Goal: Check status: Check status

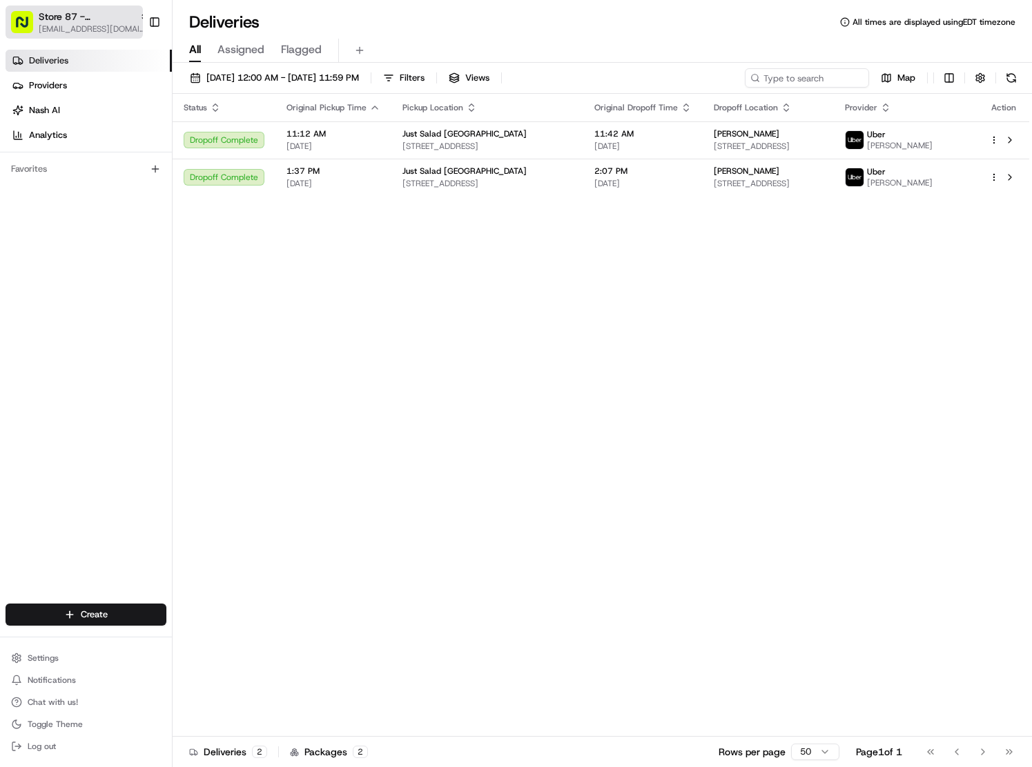
click at [81, 31] on span "[EMAIL_ADDRESS][DOMAIN_NAME]" at bounding box center [94, 28] width 110 height 11
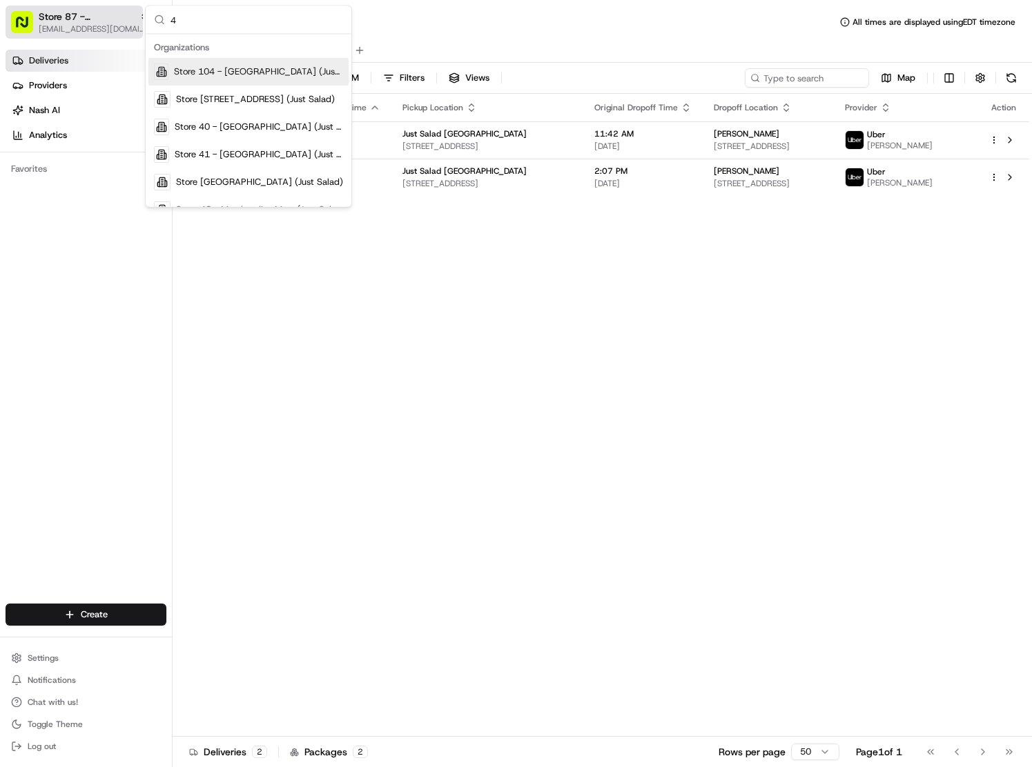
type input "42"
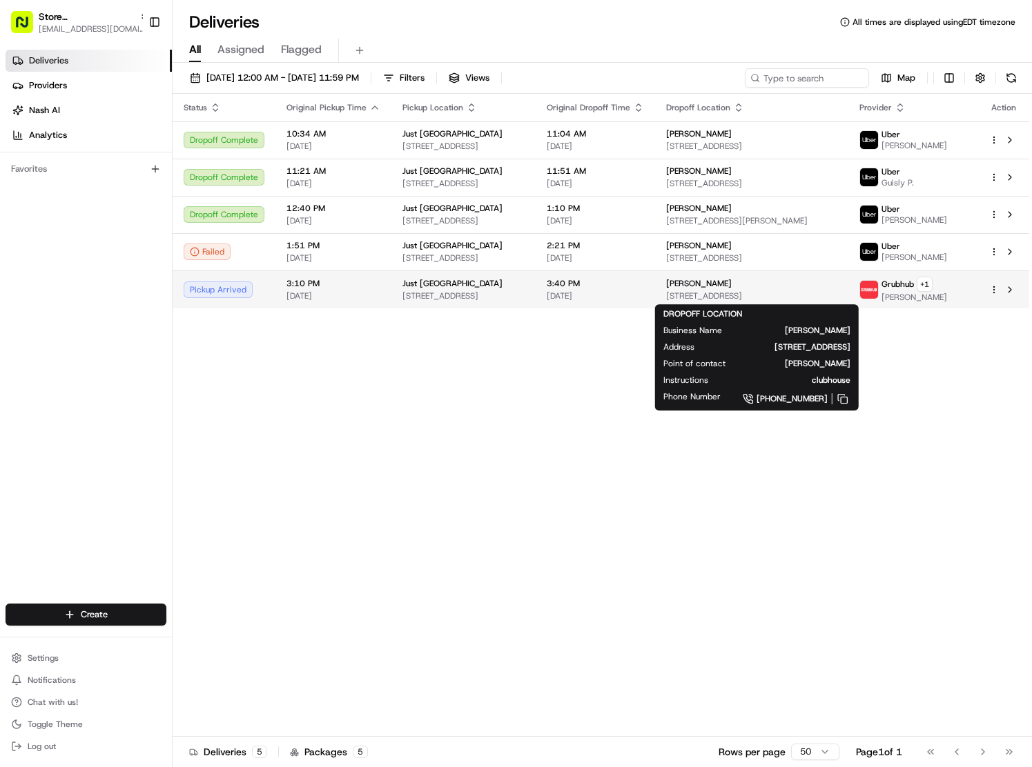
click at [716, 288] on span "[PERSON_NAME]" at bounding box center [699, 283] width 66 height 11
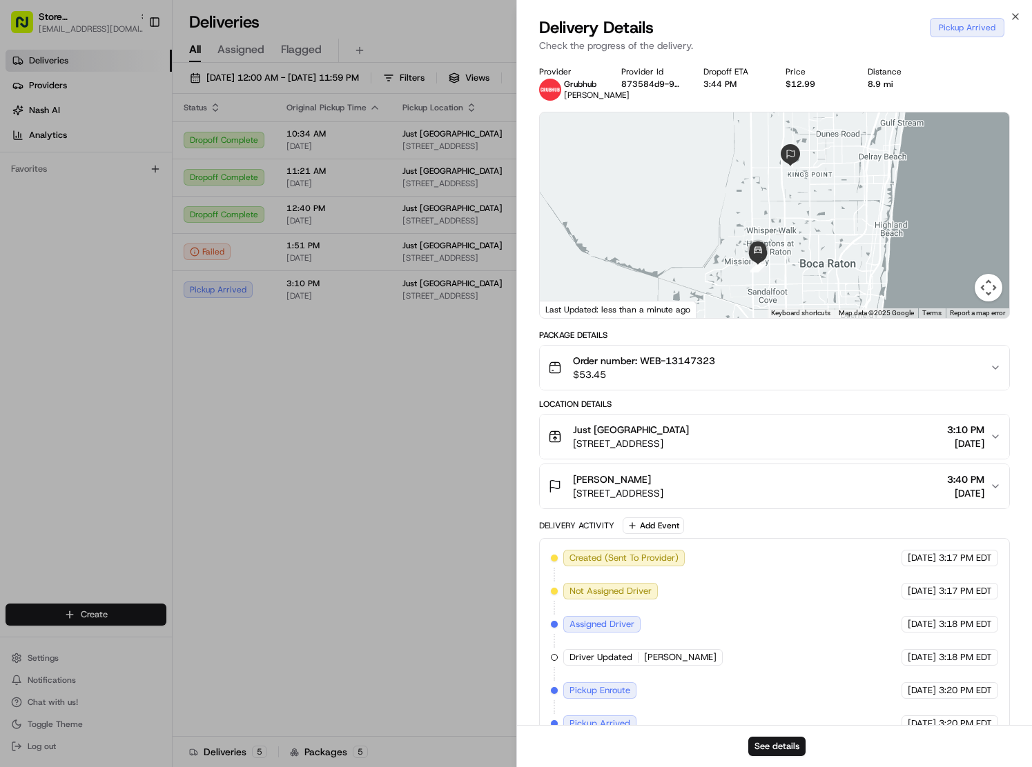
scroll to position [30, 0]
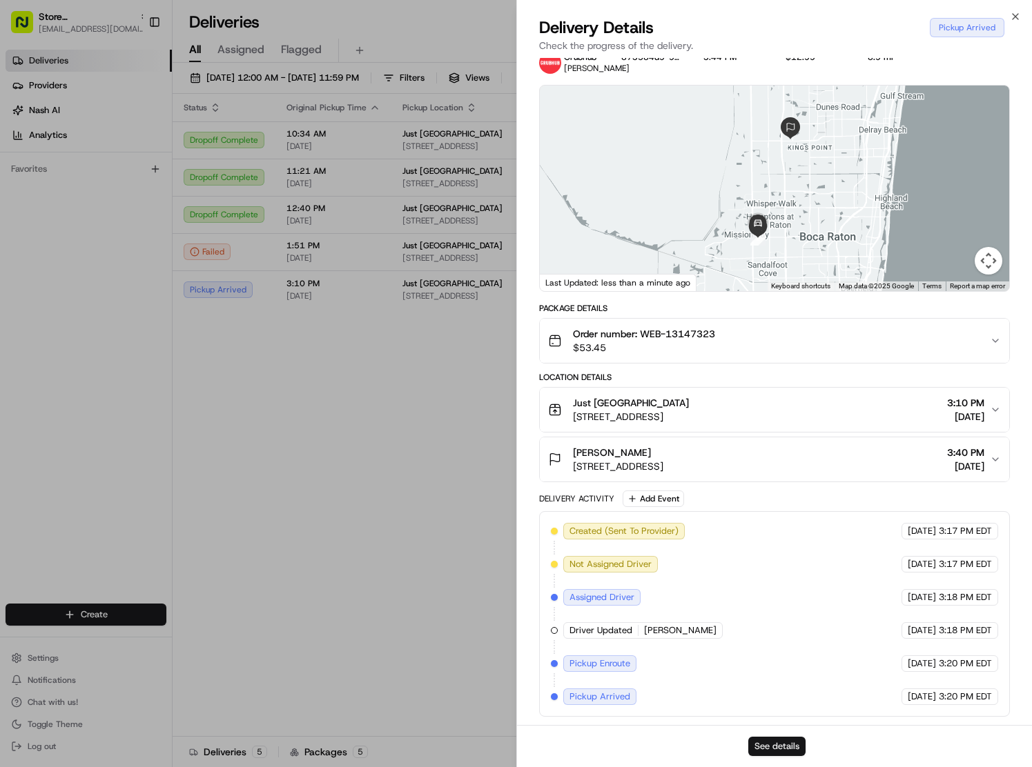
click at [776, 743] on button "See details" at bounding box center [776, 746] width 57 height 19
drag, startPoint x: 222, startPoint y: 391, endPoint x: 264, endPoint y: 376, distance: 44.5
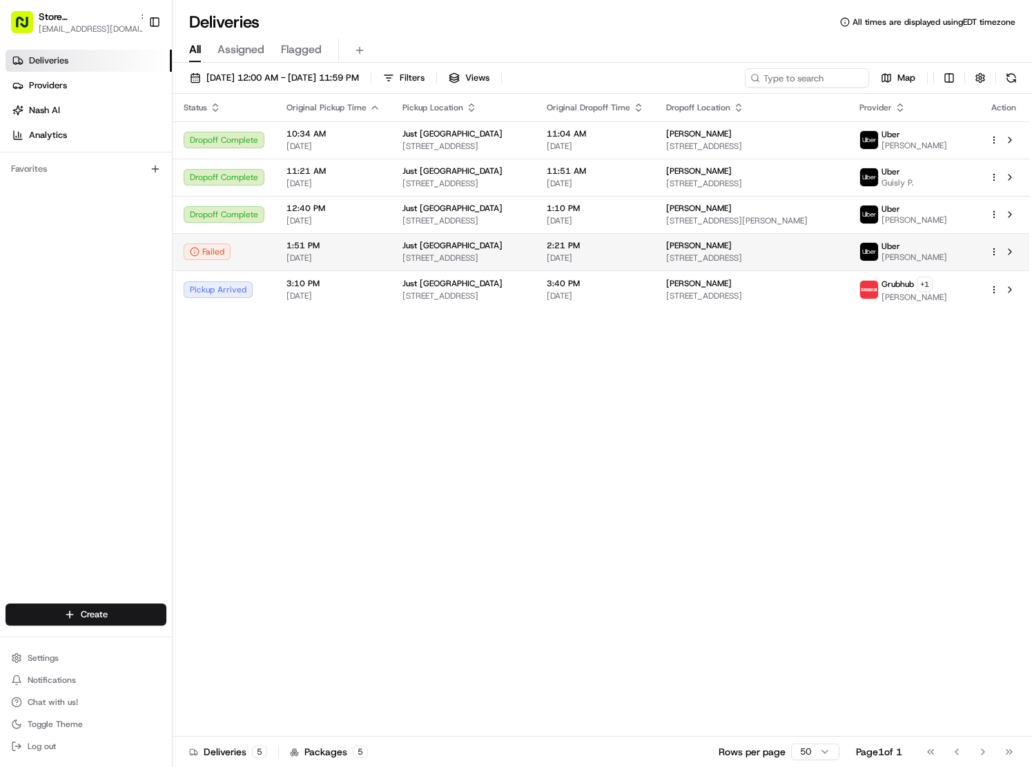
click at [739, 255] on span "[STREET_ADDRESS]" at bounding box center [751, 258] width 171 height 11
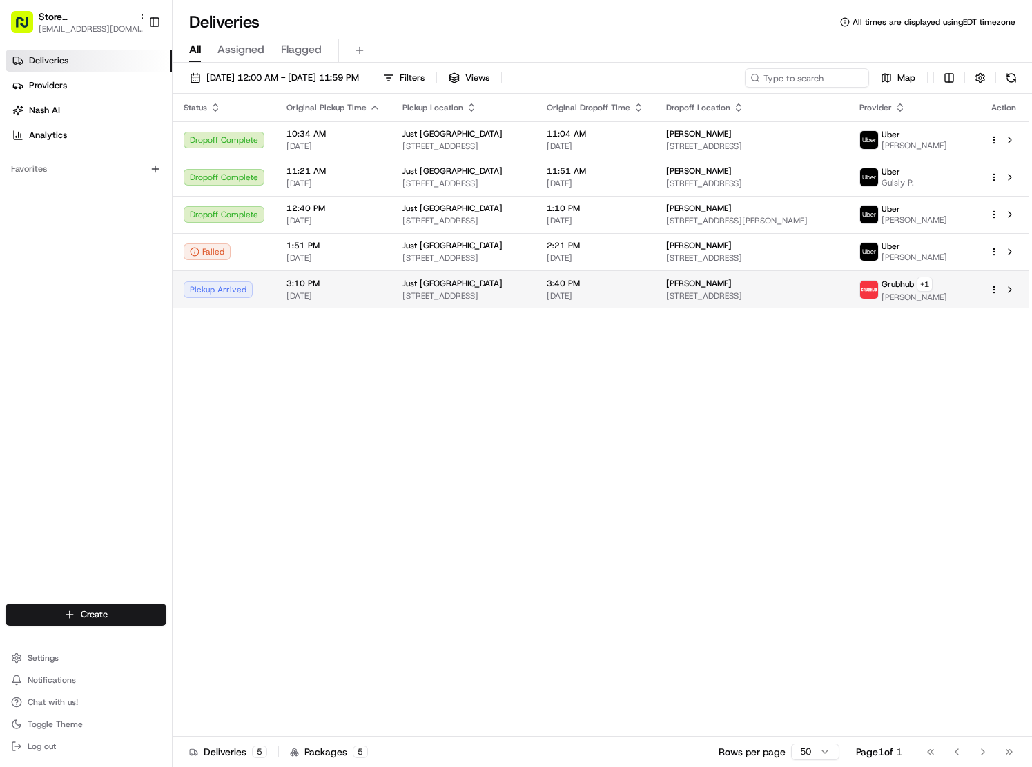
click at [655, 289] on td "3:40 PM 08/21/2025" at bounding box center [595, 290] width 119 height 38
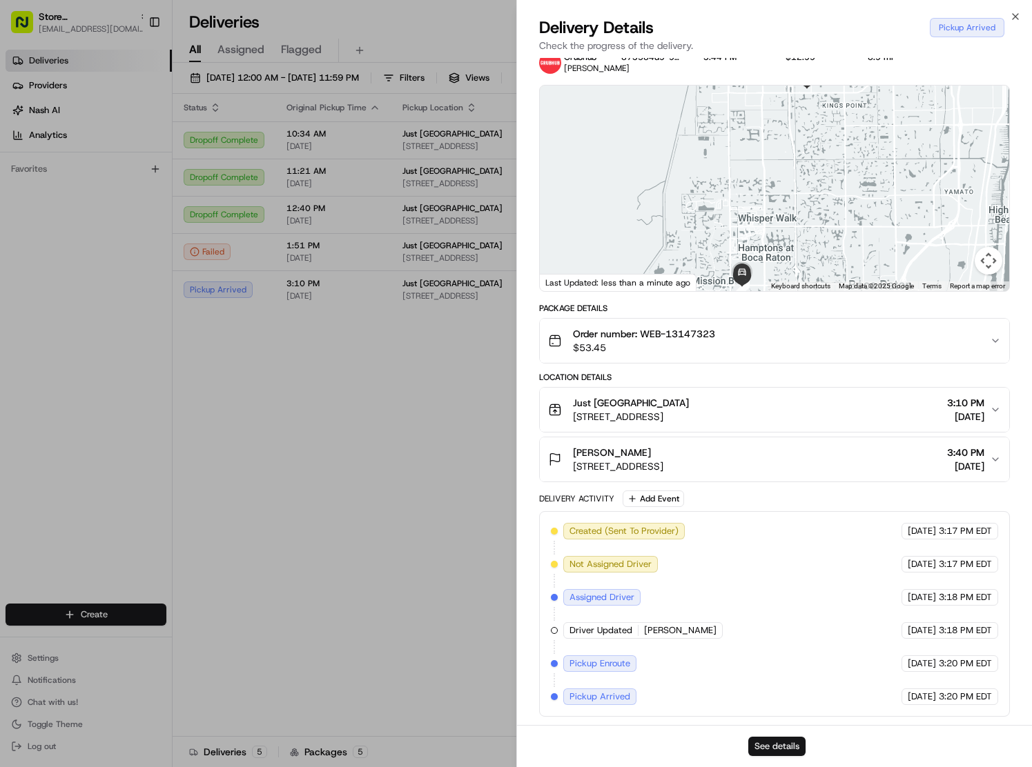
click at [766, 740] on button "See details" at bounding box center [776, 746] width 57 height 19
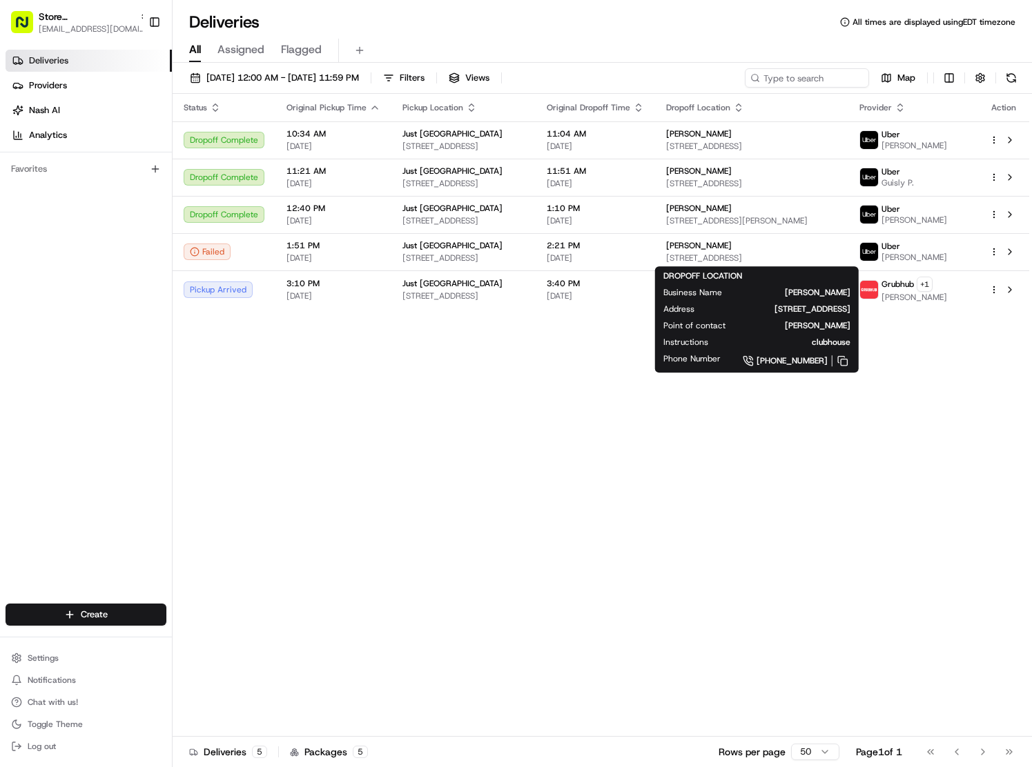
drag, startPoint x: 440, startPoint y: 464, endPoint x: 572, endPoint y: 373, distance: 161.2
click at [441, 463] on div "Status Original Pickup Time Pickup Location Original Dropoff Time Dropoff Locat…" at bounding box center [601, 415] width 856 height 643
click at [799, 244] on div "[PERSON_NAME]" at bounding box center [751, 245] width 171 height 11
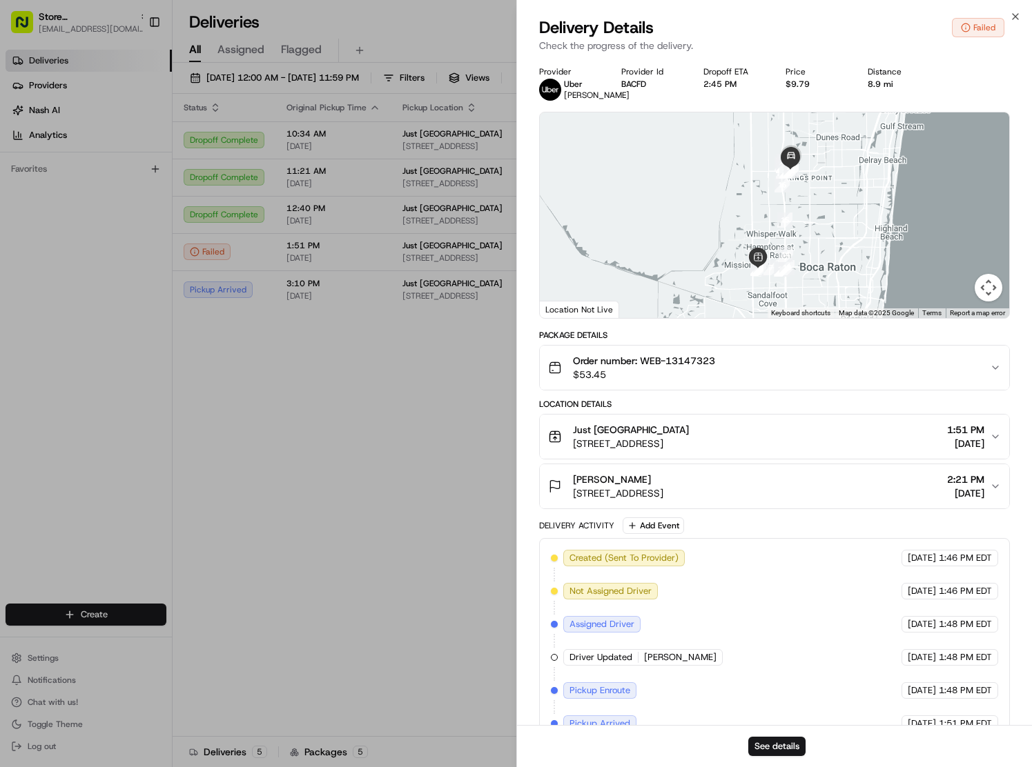
scroll to position [130, 0]
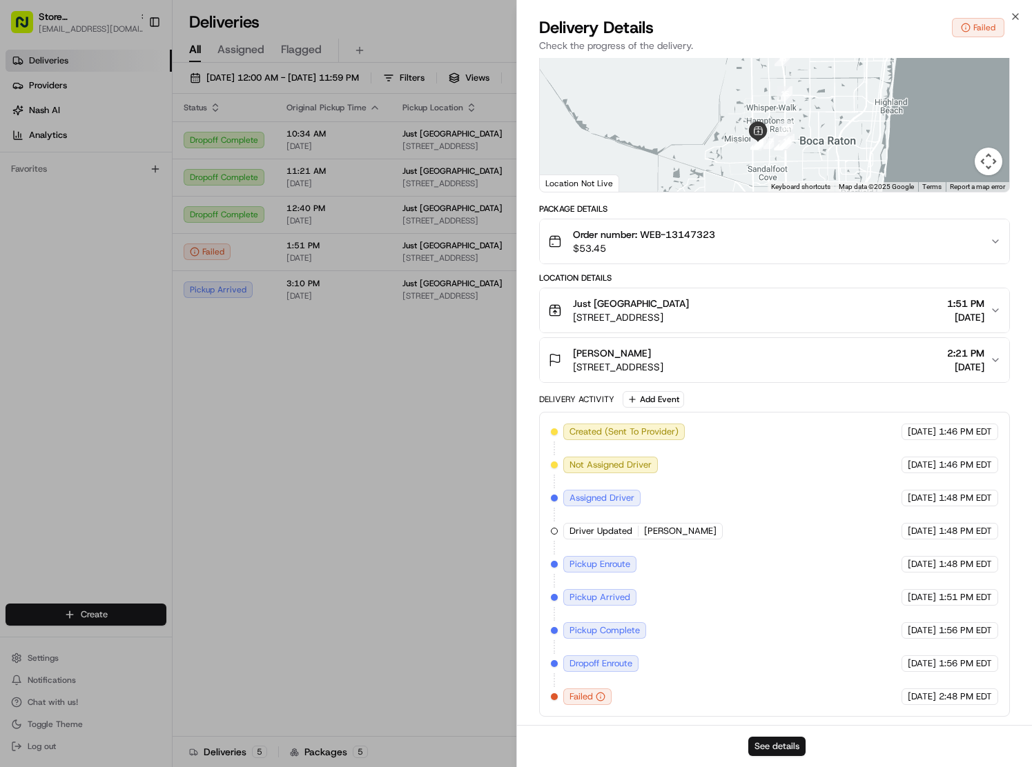
click at [786, 746] on button "See details" at bounding box center [776, 746] width 57 height 19
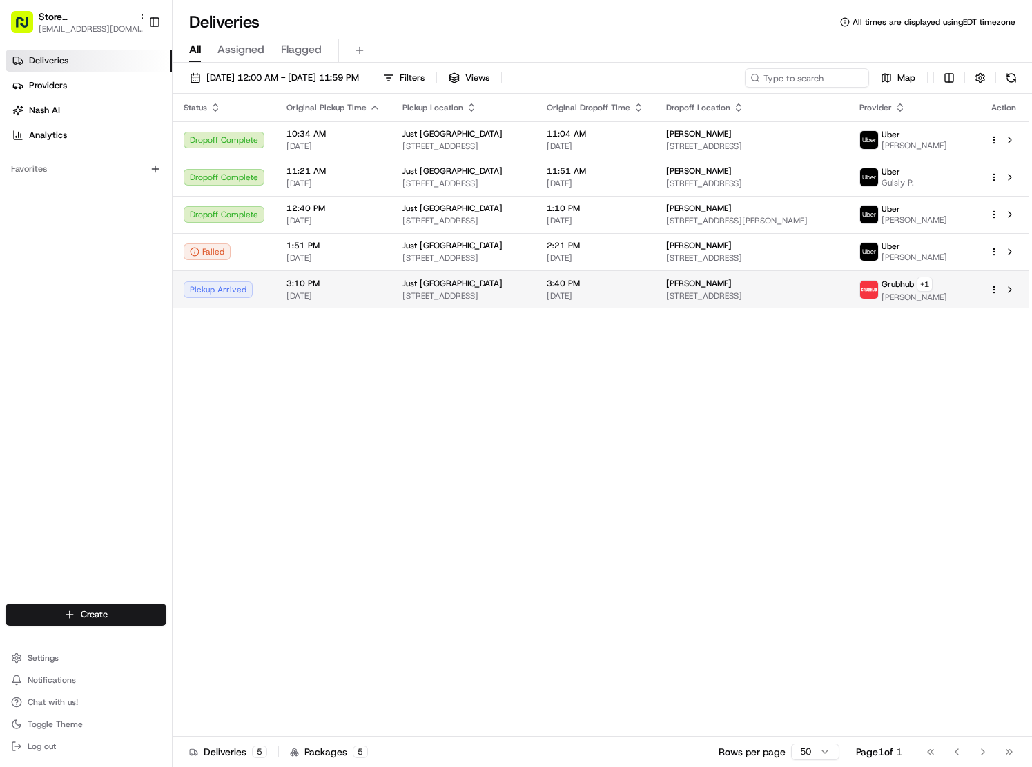
click at [772, 300] on span "[STREET_ADDRESS]" at bounding box center [751, 296] width 171 height 11
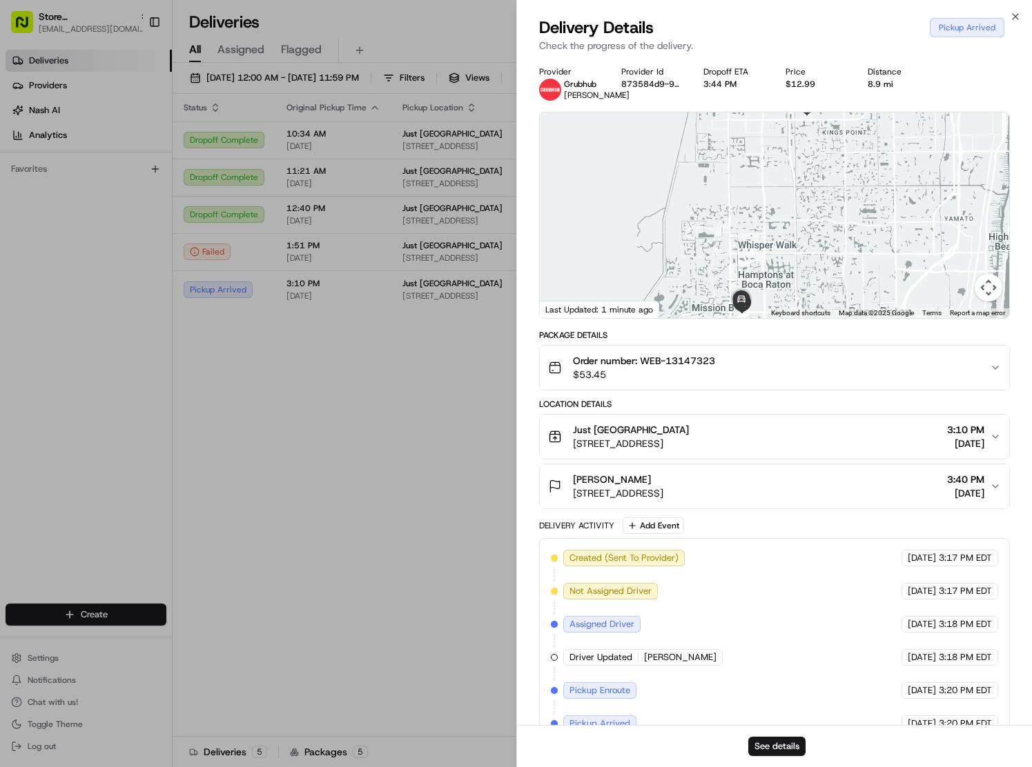
click at [708, 360] on span "Order number: WEB-13147323" at bounding box center [644, 361] width 142 height 14
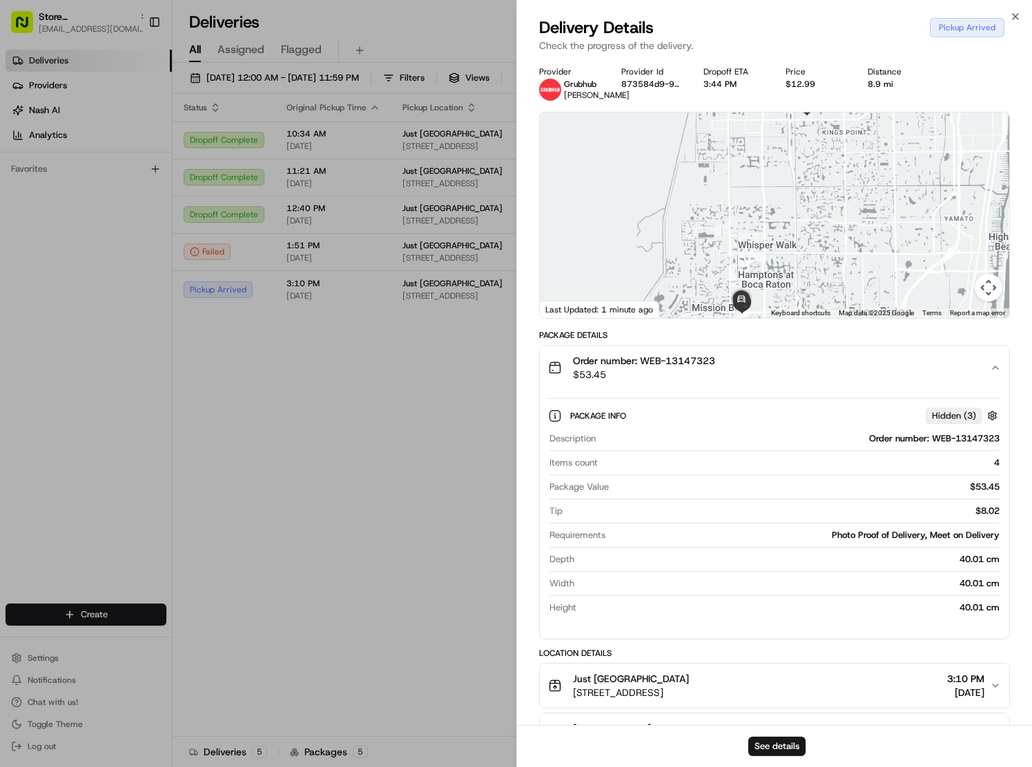
click at [691, 357] on span "Order number: WEB-13147323" at bounding box center [644, 361] width 142 height 14
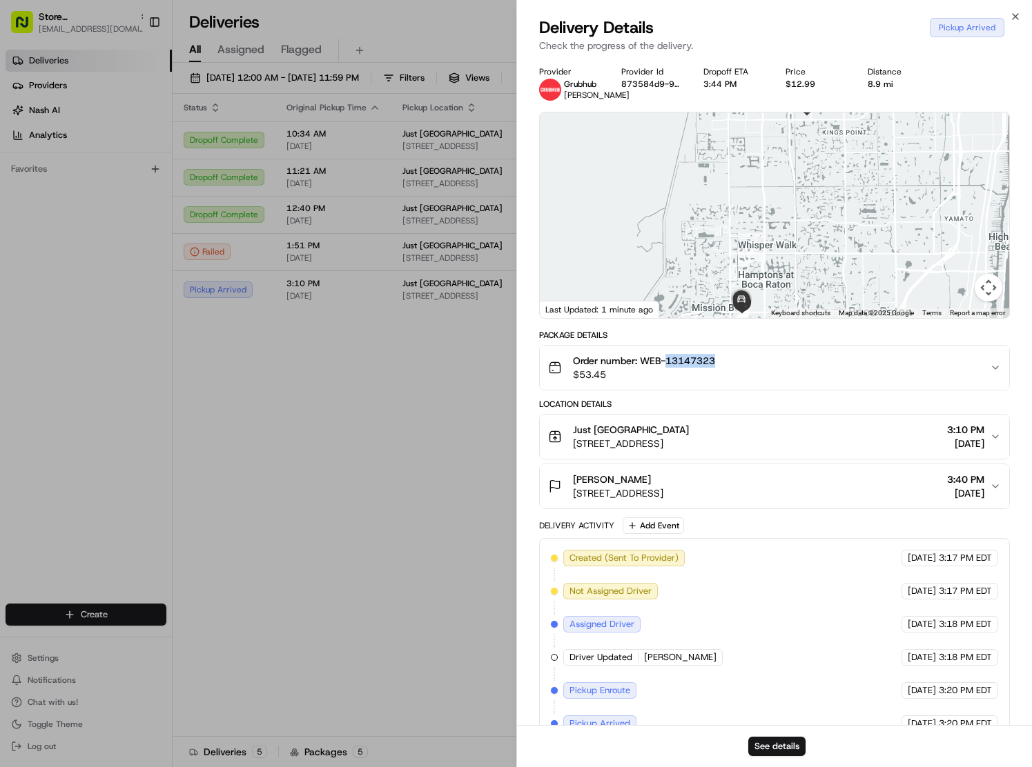
copy span "13147323"
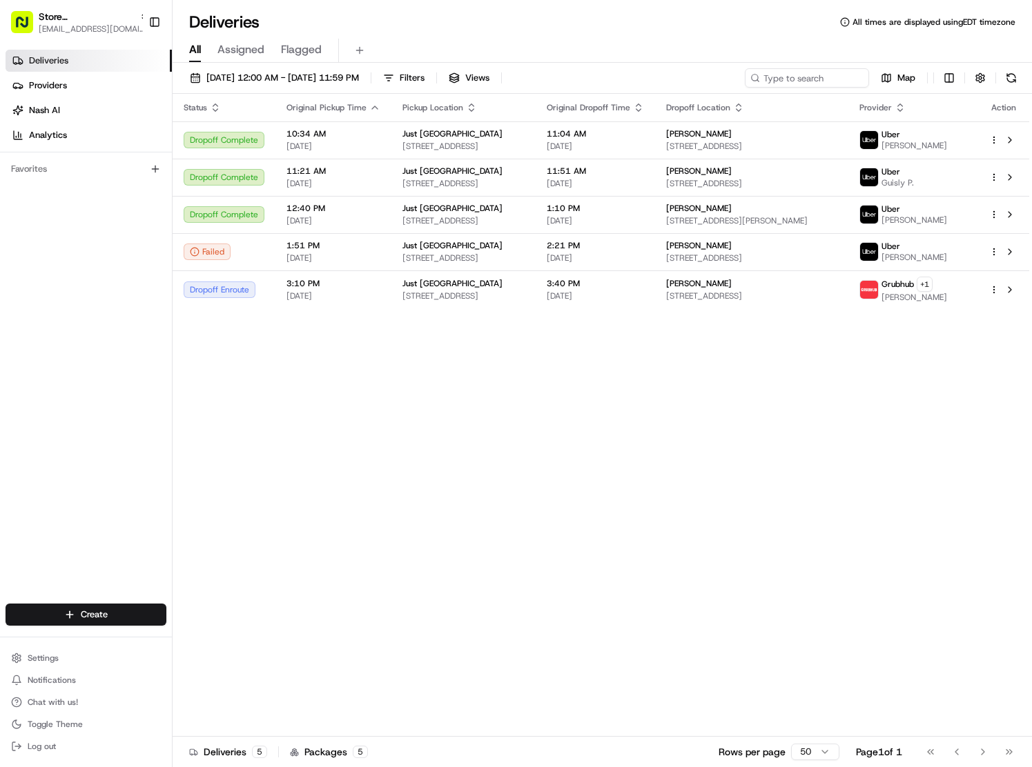
drag, startPoint x: 409, startPoint y: 451, endPoint x: 442, endPoint y: 433, distance: 38.0
click at [692, 300] on td "McKenzie H 7607 W Atlantic Ave, Delray Beach, FL 33446, USA" at bounding box center [751, 290] width 193 height 38
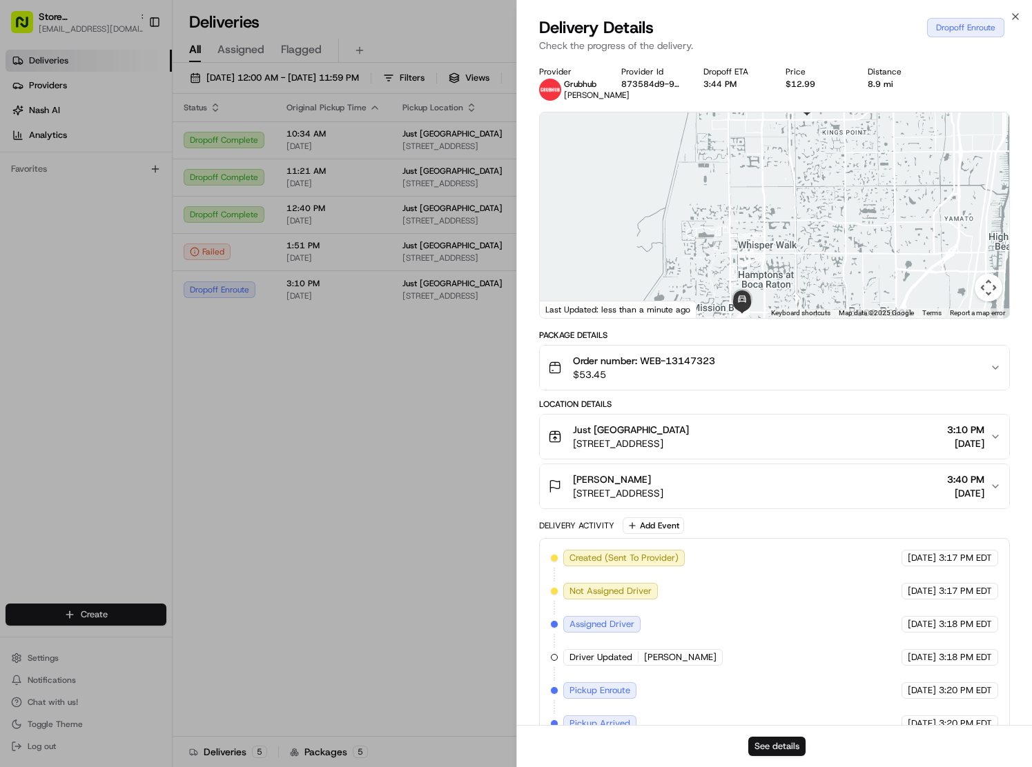
click at [780, 738] on button "See details" at bounding box center [776, 746] width 57 height 19
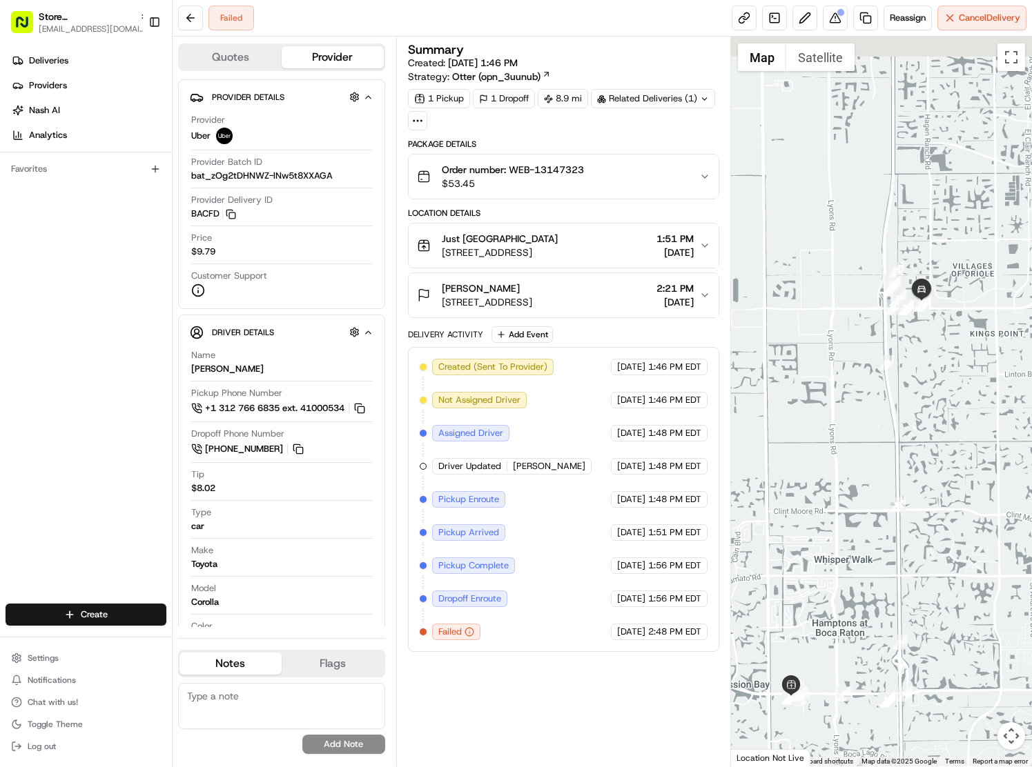
drag, startPoint x: 889, startPoint y: 275, endPoint x: 850, endPoint y: 417, distance: 147.3
click at [852, 415] on div at bounding box center [881, 402] width 301 height 730
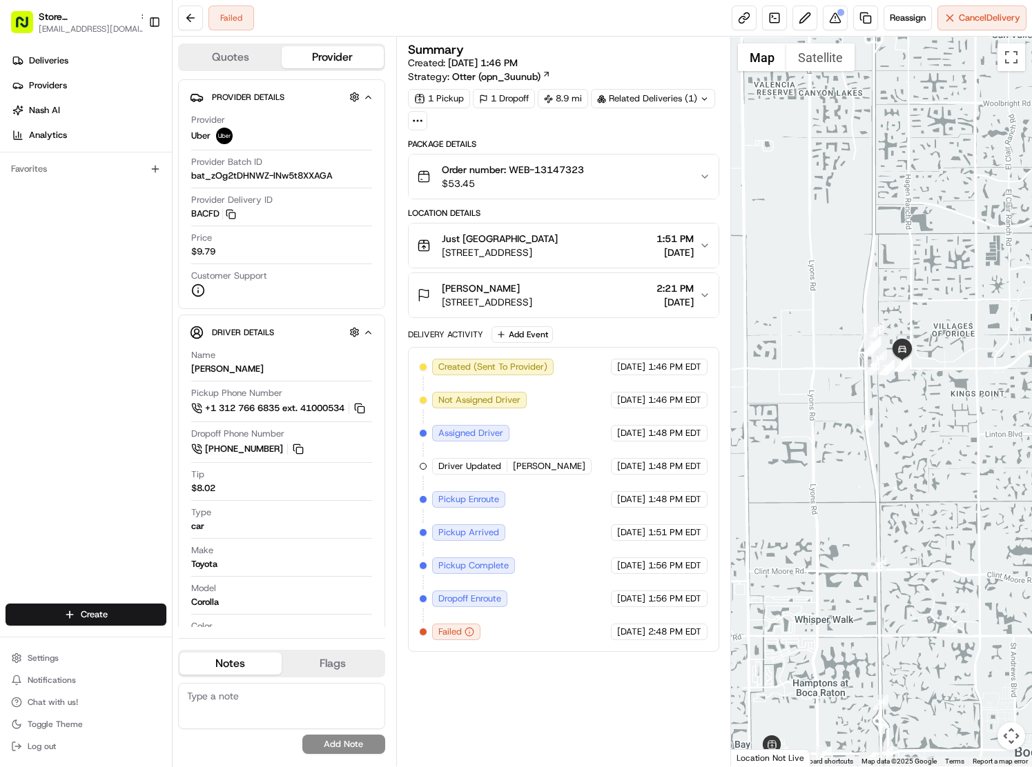
drag, startPoint x: 921, startPoint y: 314, endPoint x: 906, endPoint y: 317, distance: 14.9
click at [906, 317] on div at bounding box center [881, 402] width 301 height 730
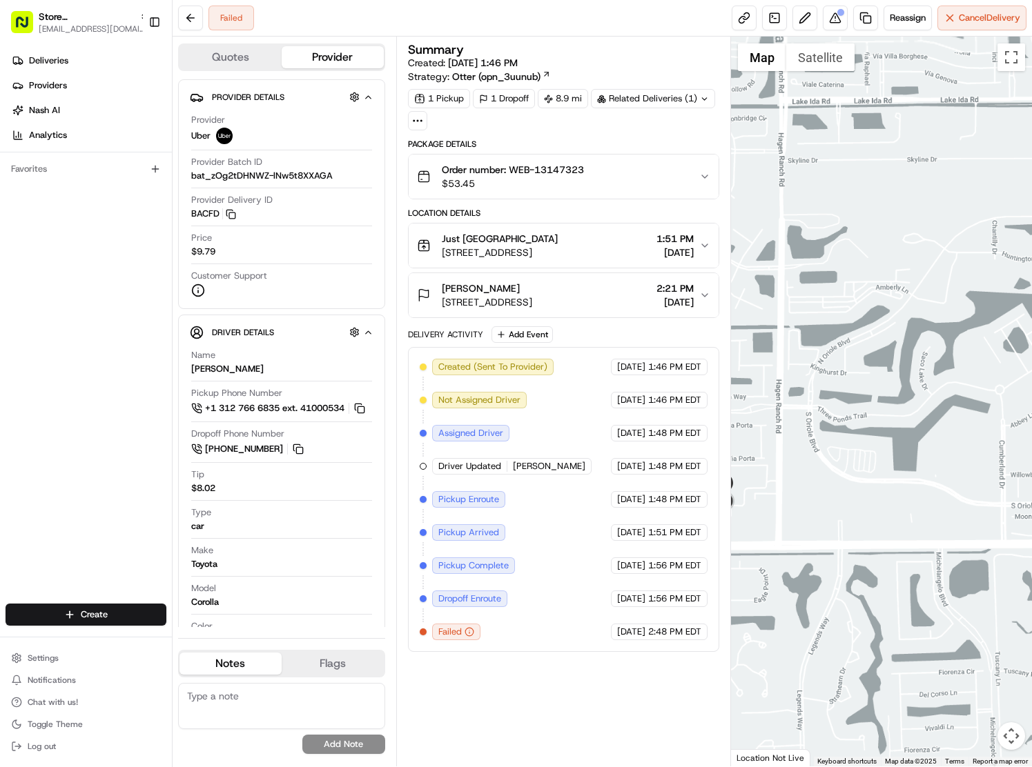
drag, startPoint x: 819, startPoint y: 400, endPoint x: 874, endPoint y: 325, distance: 92.9
click at [860, 337] on div at bounding box center [881, 402] width 301 height 730
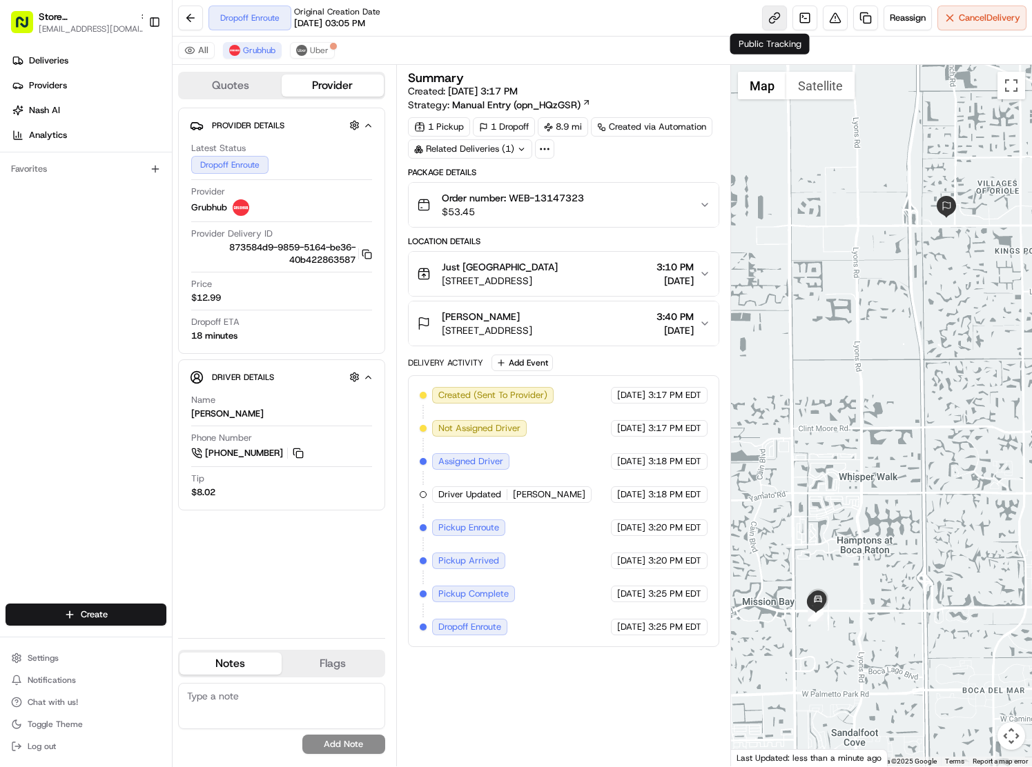
click at [768, 19] on link at bounding box center [774, 18] width 25 height 25
